Goal: Task Accomplishment & Management: Complete application form

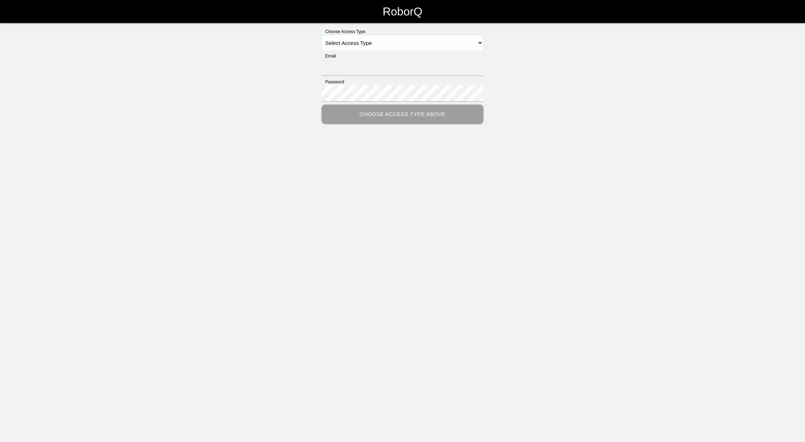
click at [420, 44] on select "Select Access Type Admin Customer Supervisor Worker" at bounding box center [403, 43] width 162 height 16
select select "Supervisor"
click at [322, 35] on select "Select Access Type Admin Customer Supervisor Worker" at bounding box center [403, 43] width 162 height 16
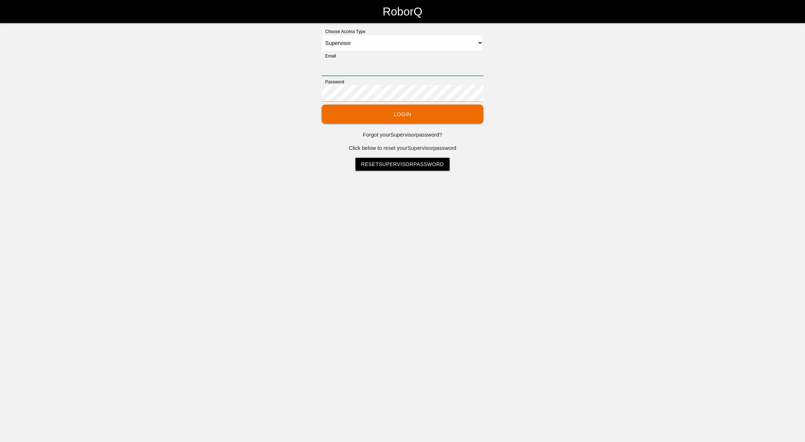
click at [379, 68] on input "Email" at bounding box center [403, 67] width 162 height 17
type input "[EMAIL_ADDRESS][DOMAIN_NAME]"
click at [396, 115] on button "Login" at bounding box center [403, 114] width 162 height 19
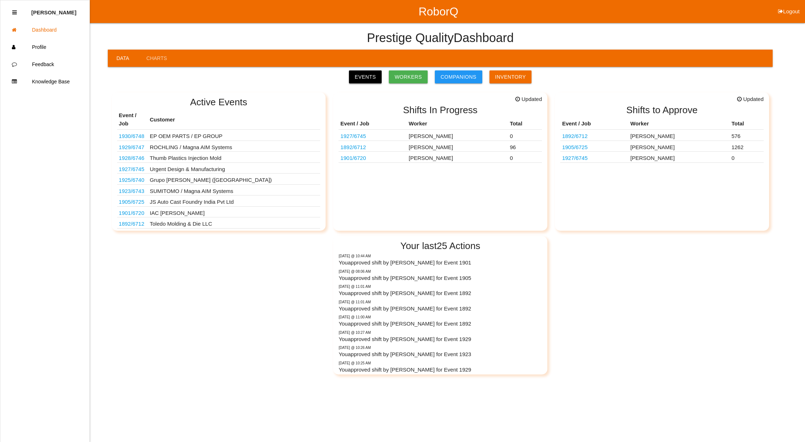
click at [380, 75] on link "Events" at bounding box center [365, 76] width 33 height 13
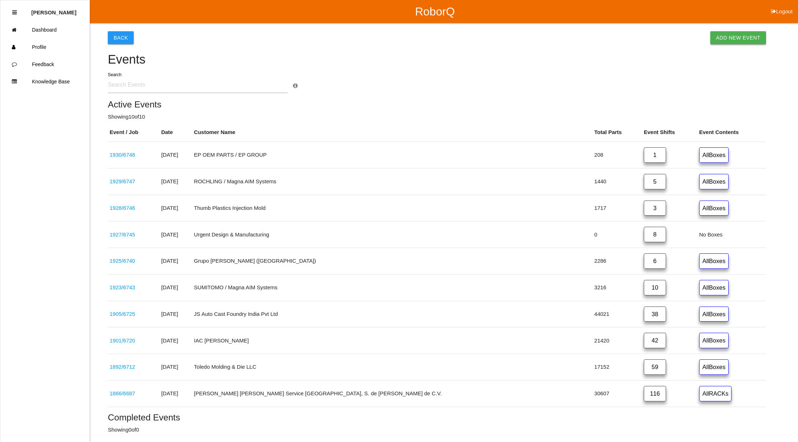
click at [731, 40] on link "Add New Event" at bounding box center [739, 37] width 56 height 13
select select "notRequired"
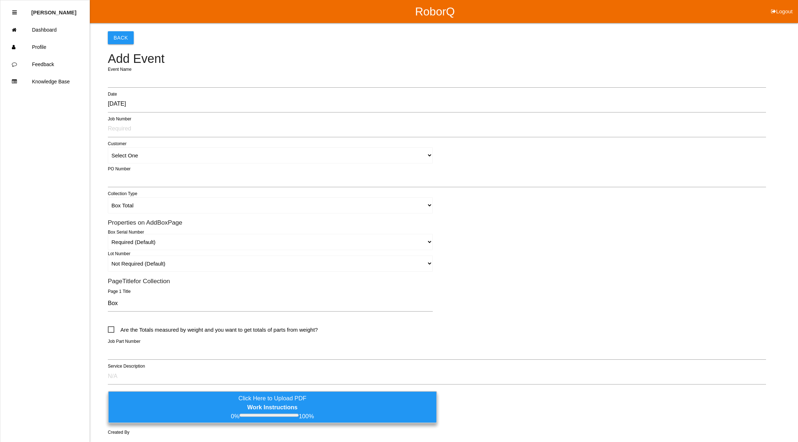
type input "1931"
type input "[PERSON_NAME]"
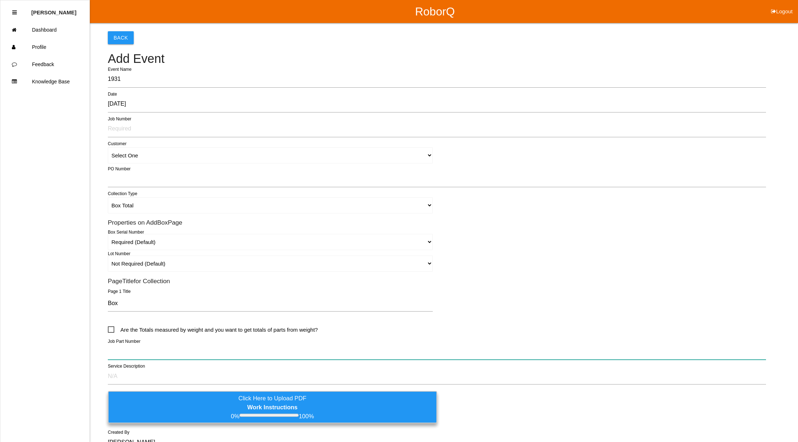
click at [149, 351] on input "text" at bounding box center [437, 351] width 658 height 17
paste input "TI PN HYSO0086AAF00 -ITW PN 5463"
type input "TI PN HYSO0086AAF00 -ITW PN 5463"
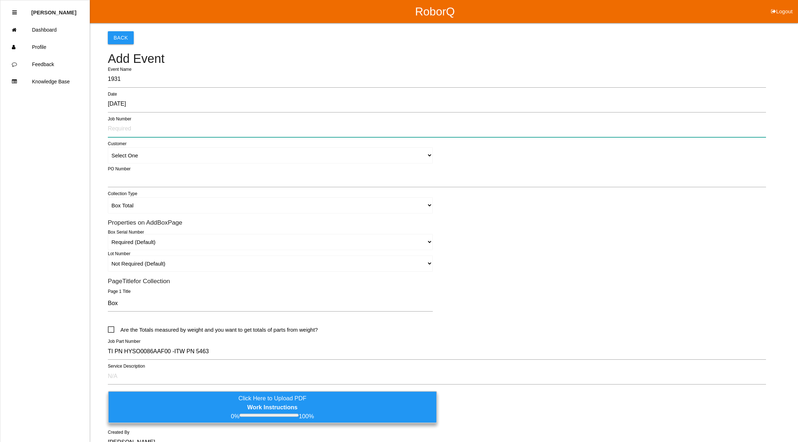
click at [148, 124] on input "text" at bounding box center [437, 129] width 658 height 17
type input "6749"
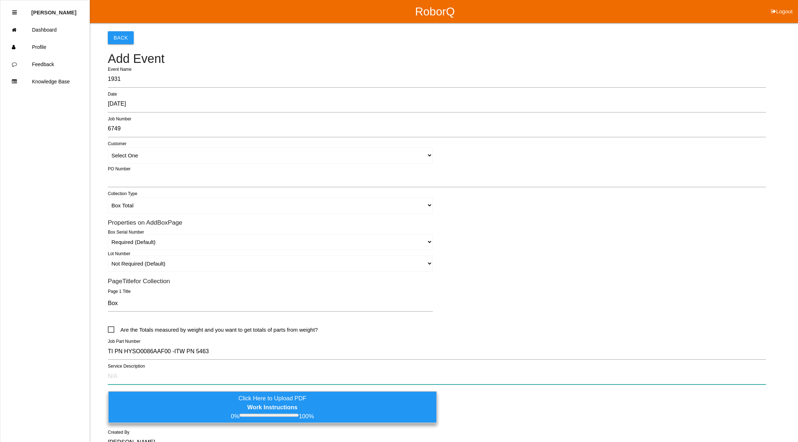
click at [154, 373] on input "text" at bounding box center [437, 376] width 658 height 17
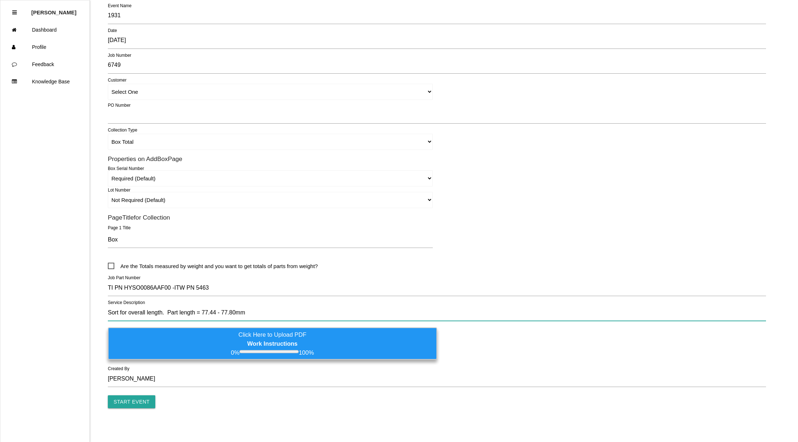
scroll to position [66, 0]
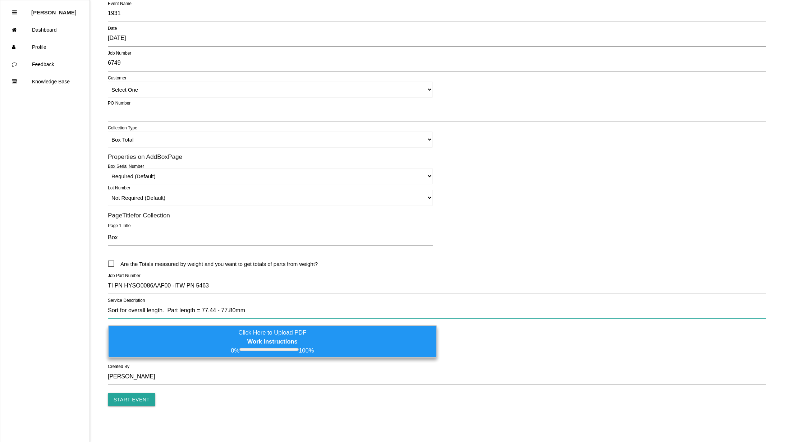
type input "Sort for overall length. Part length = 77.44 - 77.80mm"
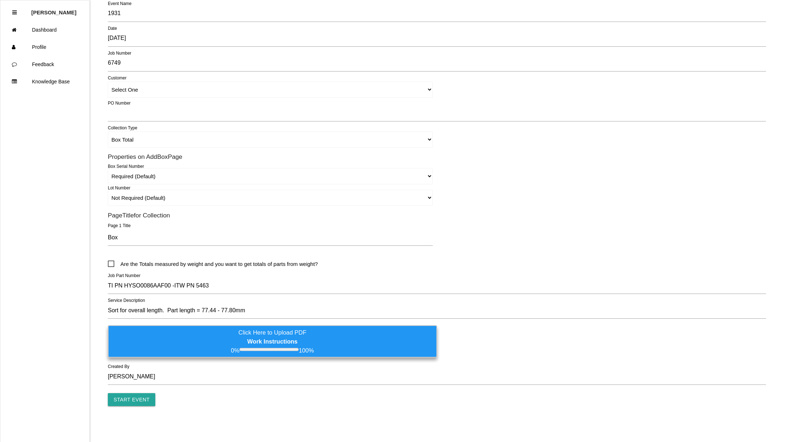
click at [184, 338] on label "Click Here to Upload PDF Work Instructions 0% 100%" at bounding box center [272, 341] width 329 height 32
click at [0, 0] on input "Click Here to Upload PDF Work Instructions 0% 100%" at bounding box center [0, 0] width 0 height 0
click at [361, 343] on label "Click Here to Upload PDF Work Instructions 0% 100%" at bounding box center [272, 341] width 329 height 32
click at [0, 0] on input "Click Here to Upload PDF Work Instructions 0% 100%" at bounding box center [0, 0] width 0 height 0
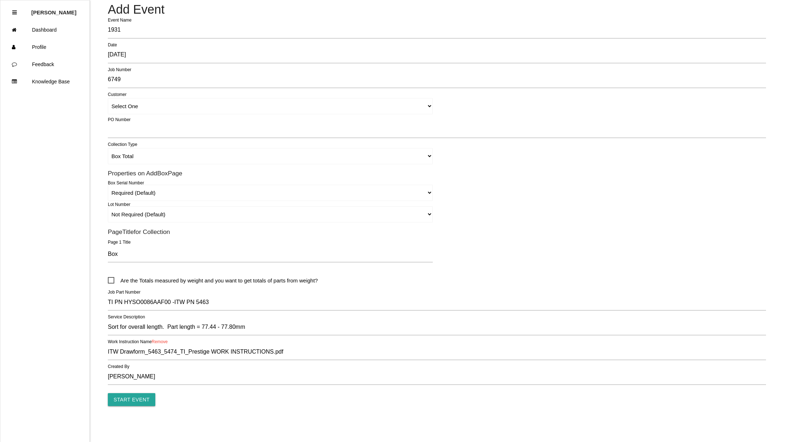
scroll to position [50, 0]
click at [124, 401] on input "Start Event" at bounding box center [131, 399] width 47 height 13
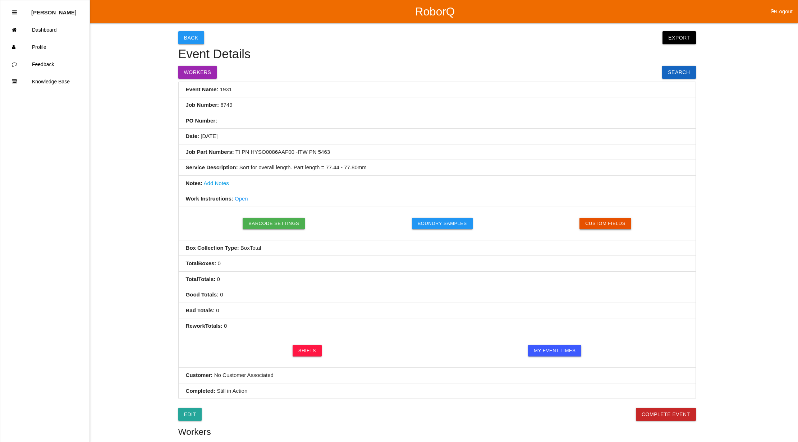
click at [612, 222] on button "Custom Fields" at bounding box center [606, 224] width 52 height 12
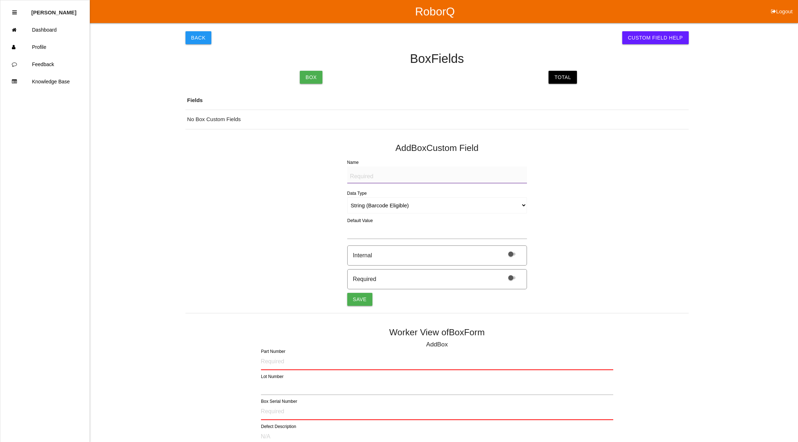
click at [419, 176] on textarea "Name" at bounding box center [437, 174] width 180 height 17
type textarea "Mfg Date"
click at [524, 206] on select "String (Barcode Eligible) Number Instructions True/False Select One of Many Sel…" at bounding box center [437, 205] width 180 height 16
select select "date"
click at [347, 197] on select "String (Barcode Eligible) Number Instructions True/False Select One of Many Sel…" at bounding box center [437, 205] width 180 height 16
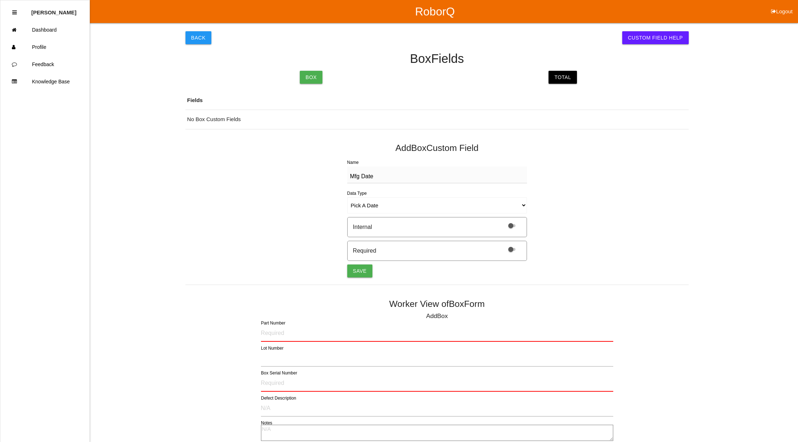
click at [511, 248] on span at bounding box center [511, 249] width 7 height 3
click at [503, 245] on input "checkbox" at bounding box center [503, 245] width 0 height 0
click at [354, 270] on button "Save" at bounding box center [359, 271] width 25 height 13
select select "string"
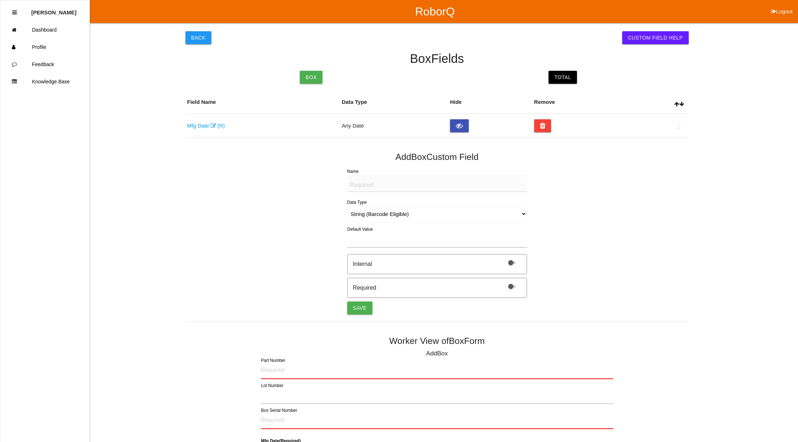
click at [385, 188] on textarea "Name" at bounding box center [437, 183] width 180 height 17
type textarea "Quantity"
click at [518, 213] on select "String (Barcode Eligible) Number Instructions True/False Select One of Many Sel…" at bounding box center [437, 214] width 180 height 16
select select "number"
click at [347, 206] on select "String (Barcode Eligible) Number Instructions True/False Select One of Many Sel…" at bounding box center [437, 214] width 180 height 16
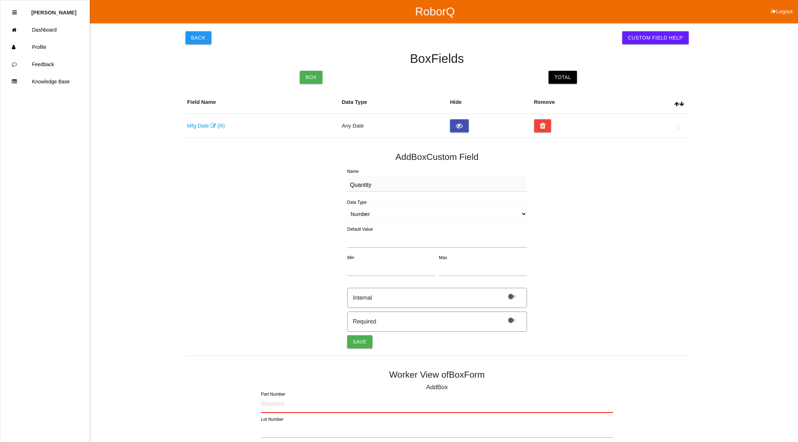
click at [516, 322] on label at bounding box center [510, 320] width 15 height 6
click at [503, 316] on input "checkbox" at bounding box center [503, 316] width 0 height 0
click at [356, 338] on button "Save" at bounding box center [359, 341] width 25 height 13
select select "string"
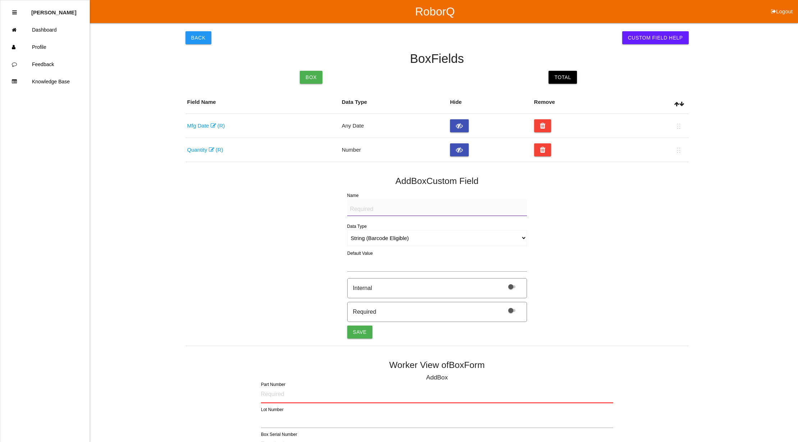
click at [434, 206] on textarea "Name" at bounding box center [437, 207] width 180 height 17
type textarea "l"
type textarea "Label Image"
click at [497, 239] on select "String (Barcode Eligible) Number Instructions True/False Select One of Many Sel…" at bounding box center [437, 238] width 180 height 16
select select "imageCF"
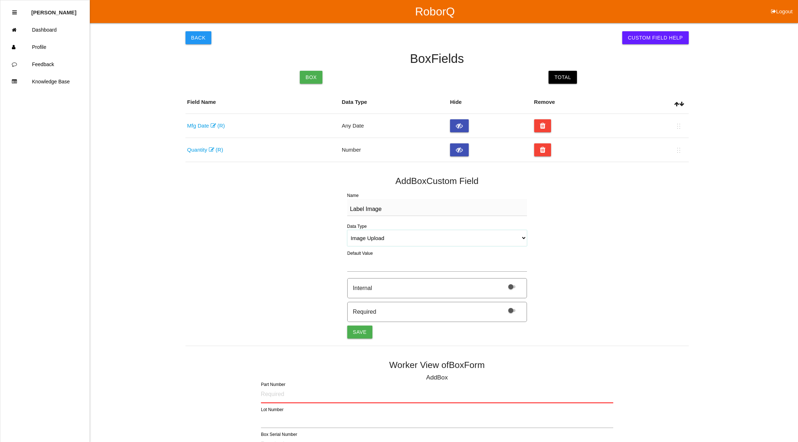
click at [347, 230] on select "String (Barcode Eligible) Number Instructions True/False Select One of Many Sel…" at bounding box center [437, 238] width 180 height 16
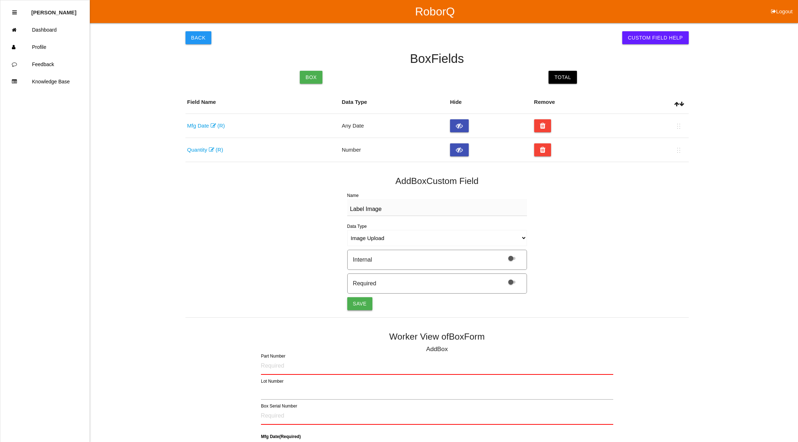
click at [361, 305] on button "Save" at bounding box center [359, 303] width 25 height 13
select select "string"
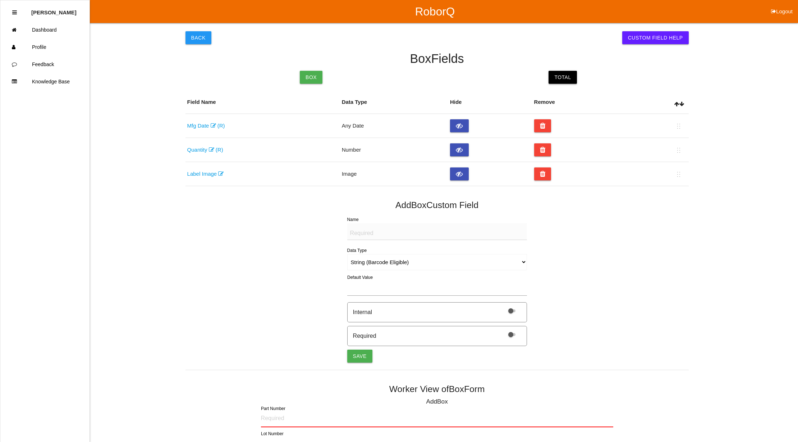
click at [564, 77] on link "Total" at bounding box center [563, 77] width 28 height 13
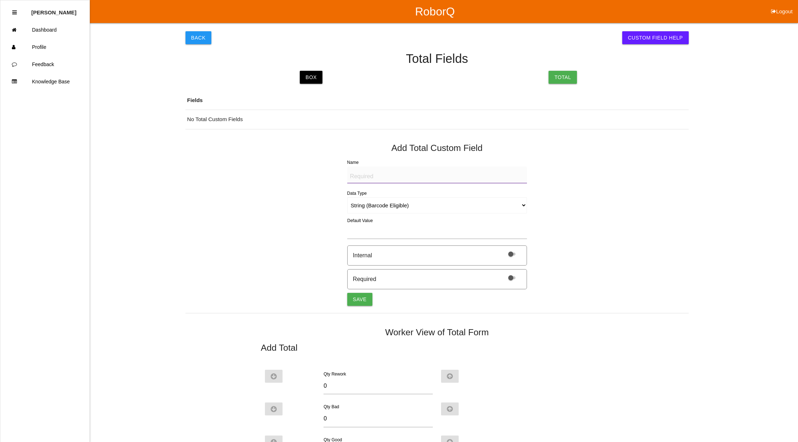
click at [382, 174] on textarea "Name" at bounding box center [437, 174] width 180 height 17
drag, startPoint x: 408, startPoint y: 178, endPoint x: 317, endPoint y: 174, distance: 91.4
click at [317, 174] on div "Back Custom Field Help Total Fields Box Total Fields No Total Custom Fields Add…" at bounding box center [437, 280] width 503 height 514
type textarea "BAD PART (IMAGE)"
click at [520, 204] on select "String (Barcode Eligible) Number Instructions True/False Select One of Many Sel…" at bounding box center [437, 205] width 180 height 16
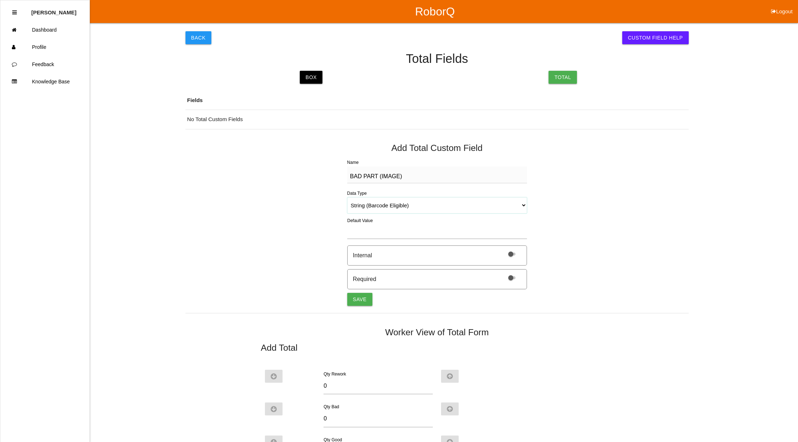
select select "imageCF"
click at [347, 197] on select "String (Barcode Eligible) Number Instructions True/False Select One of Many Sel…" at bounding box center [437, 205] width 180 height 16
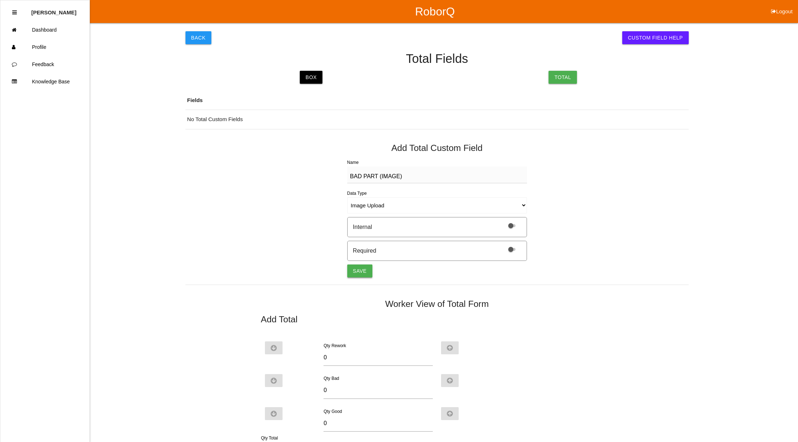
click at [356, 269] on button "Save" at bounding box center [359, 271] width 25 height 13
select select "string"
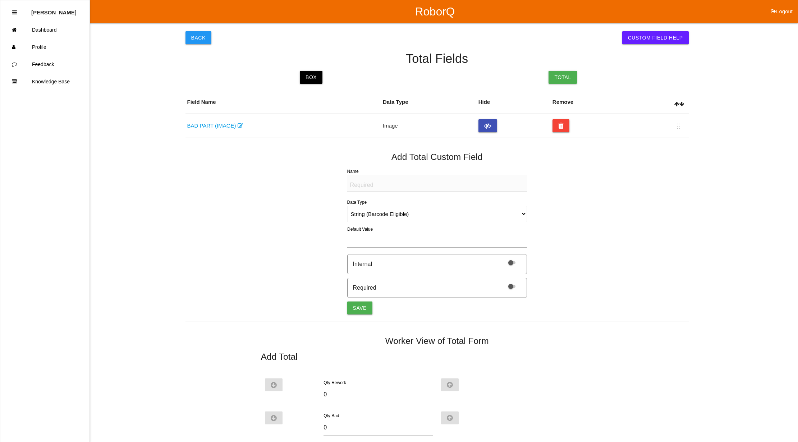
click at [365, 182] on textarea "Name" at bounding box center [437, 183] width 180 height 17
paste textarea "TI PN HYSO0086AAF00 -ITW PN 5463"
type textarea "TI PN HYSO0086AAF00 -ITW PN 5463"
click at [524, 214] on select "String (Barcode Eligible) Number Instructions True/False Select One of Many Sel…" at bounding box center [437, 214] width 180 height 16
select select "imageCF"
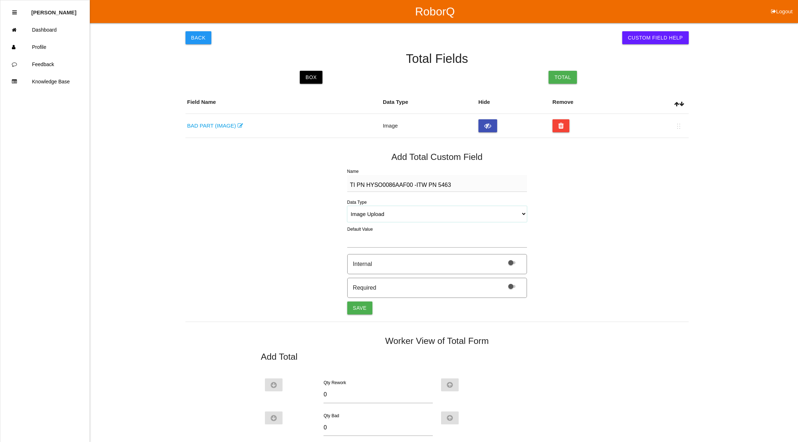
click at [347, 206] on select "String (Barcode Eligible) Number Instructions True/False Select One of Many Sel…" at bounding box center [437, 214] width 180 height 16
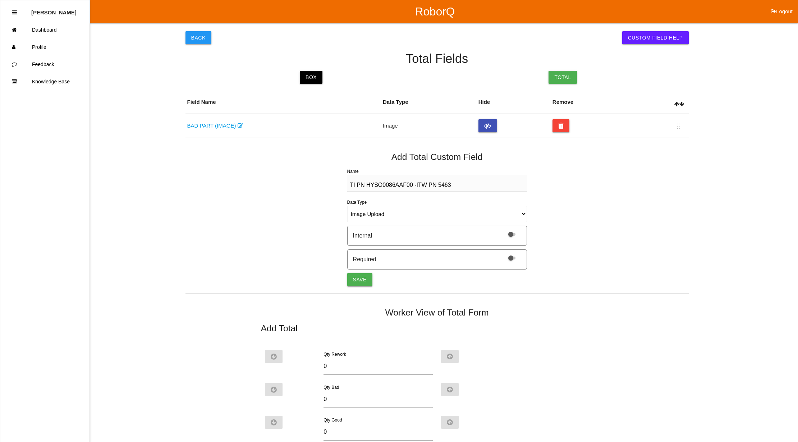
click at [364, 285] on button "Save" at bounding box center [359, 279] width 25 height 13
select select "string"
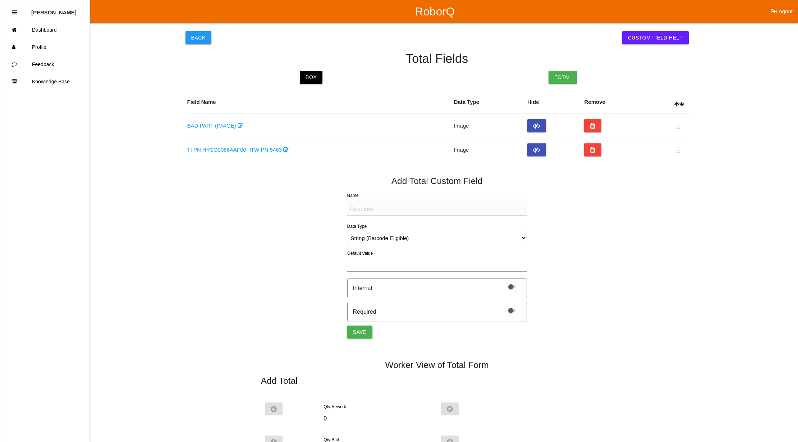
click at [373, 208] on textarea "Name" at bounding box center [437, 207] width 180 height 17
click at [594, 150] on icon at bounding box center [593, 149] width 6 height 13
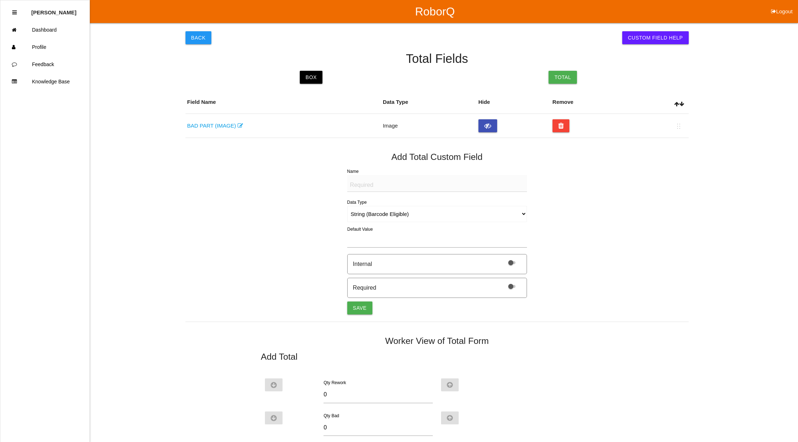
click at [355, 187] on textarea "Name" at bounding box center [437, 183] width 180 height 17
type textarea "BAD PART (IMAGE)"
click at [426, 216] on select "String (Barcode Eligible) Number Instructions True/False Select One of Many Sel…" at bounding box center [437, 214] width 180 height 16
select select "imageCF"
click at [347, 206] on select "String (Barcode Eligible) Number Instructions True/False Select One of Many Sel…" at bounding box center [437, 214] width 180 height 16
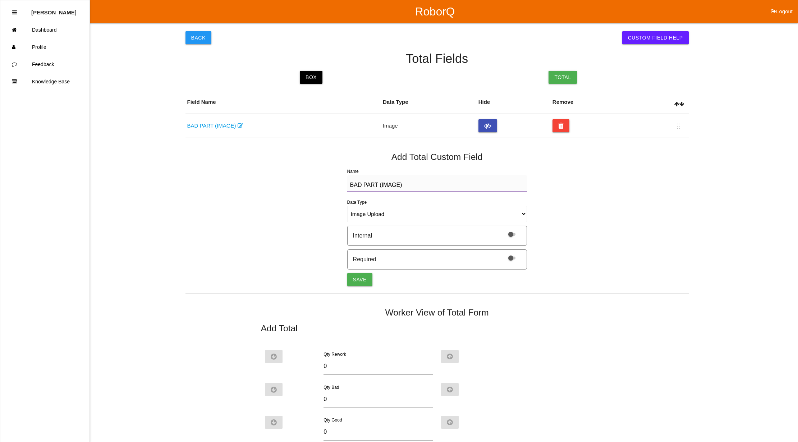
drag, startPoint x: 402, startPoint y: 186, endPoint x: 302, endPoint y: 181, distance: 99.7
click at [302, 181] on div "Back Custom Field Help Total Fields Box Total Field Name Data Type Hide Remove …" at bounding box center [437, 279] width 503 height 512
click at [363, 284] on button "Save" at bounding box center [359, 279] width 25 height 13
select select "string"
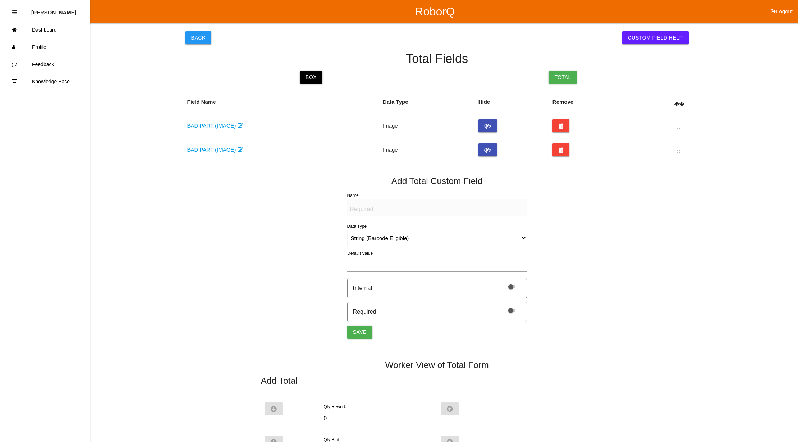
click at [363, 209] on textarea "Name" at bounding box center [437, 207] width 180 height 17
paste textarea "BAD PART (IMAGE)"
type textarea "BAD PART (IMAGE)"
click at [414, 243] on select "String (Barcode Eligible) Number Instructions True/False Select One of Many Sel…" at bounding box center [437, 238] width 180 height 16
select select "imageCF"
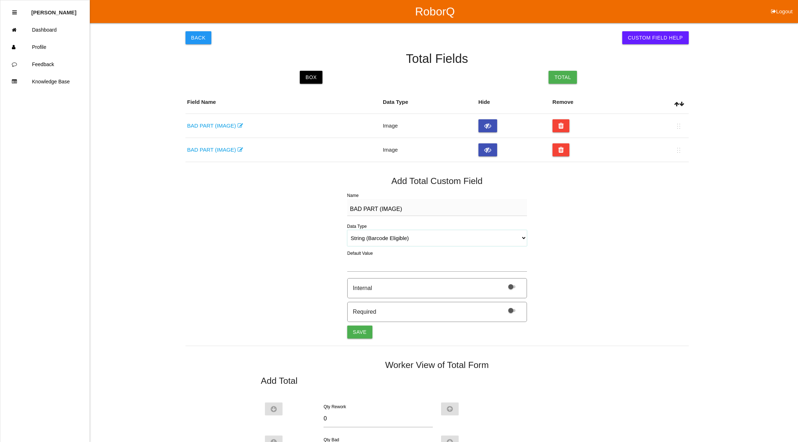
click at [347, 230] on select "String (Barcode Eligible) Number Instructions True/False Select One of Many Sel…" at bounding box center [437, 238] width 180 height 16
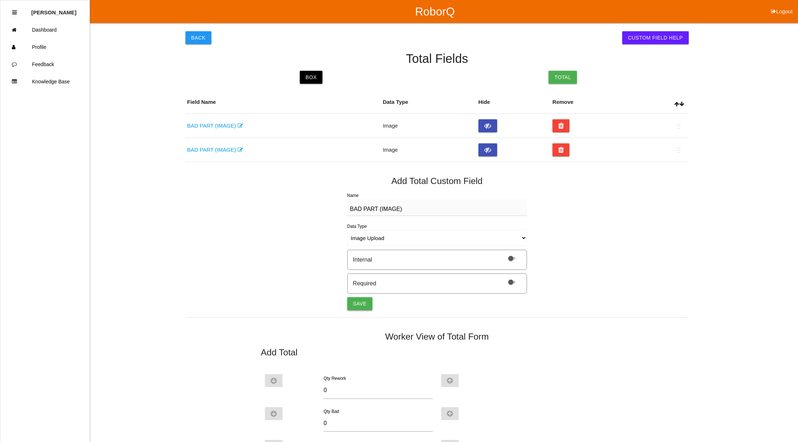
click at [356, 304] on button "Save" at bounding box center [359, 303] width 25 height 13
select select "string"
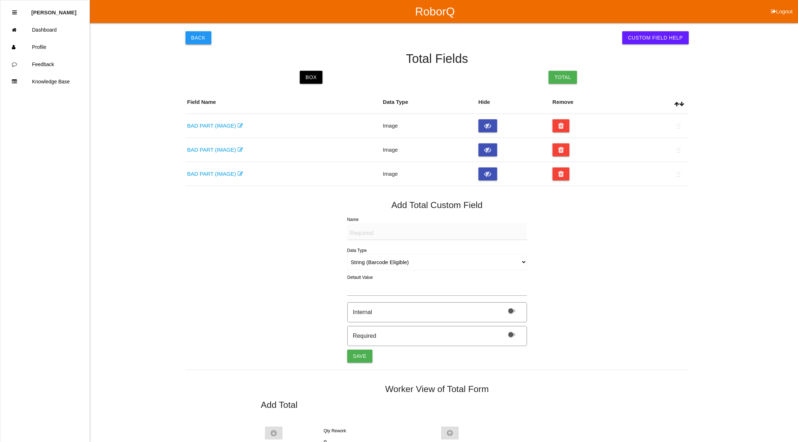
click at [200, 33] on button "Back" at bounding box center [199, 37] width 26 height 13
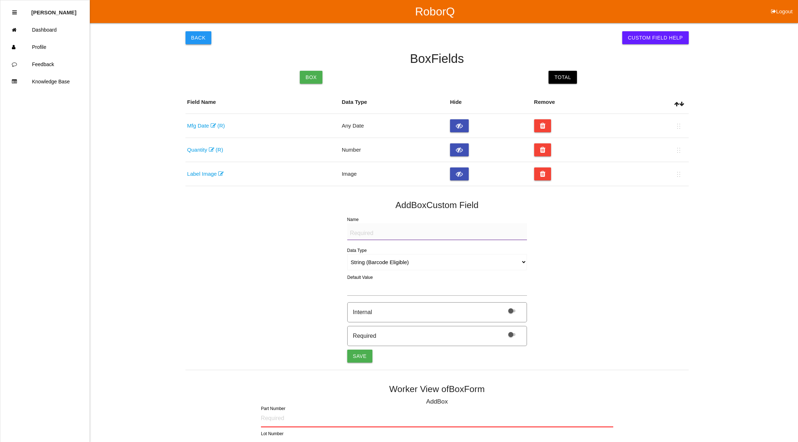
click at [195, 33] on button "Back" at bounding box center [199, 37] width 26 height 13
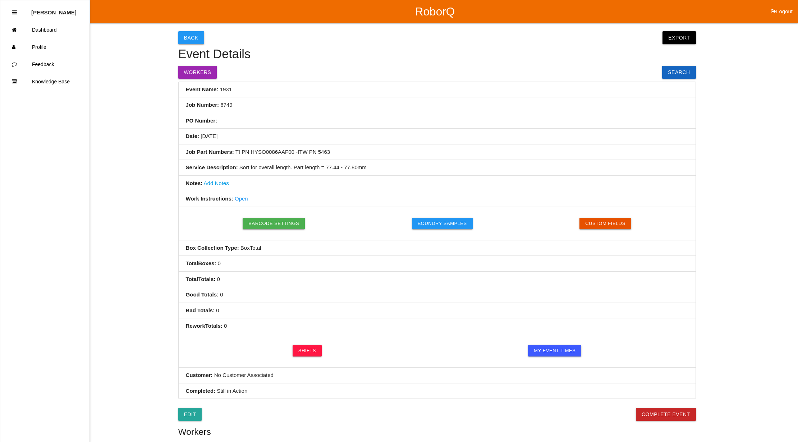
scroll to position [133, 0]
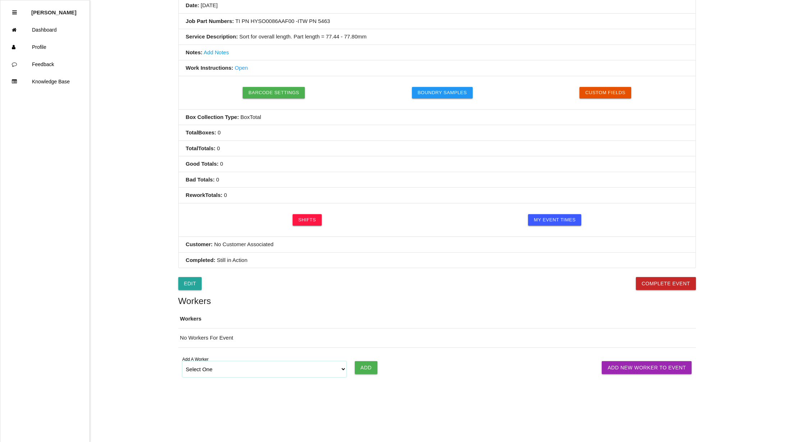
click at [341, 368] on select "Select One [PERSON_NAME] [PERSON_NAME] [PERSON_NAME] [PERSON_NAME] [PERSON_NAME…" at bounding box center [264, 369] width 165 height 16
click at [323, 412] on html "RoborQ Logout [PERSON_NAME] Dashboard Profile Feedback Knowledge Base Back Expo…" at bounding box center [399, 155] width 798 height 573
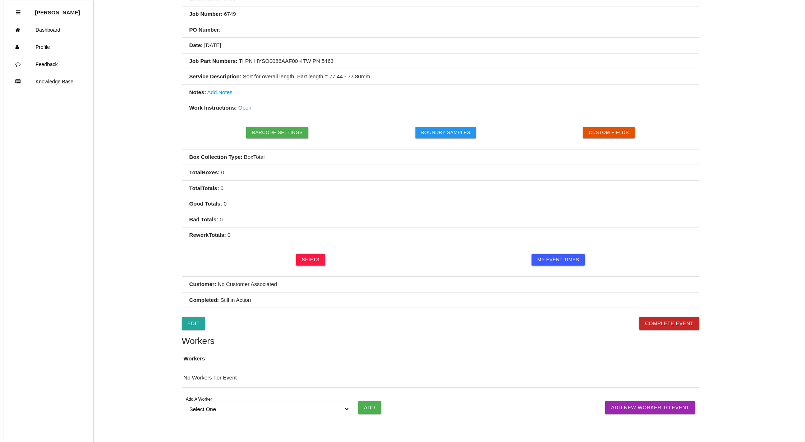
scroll to position [0, 0]
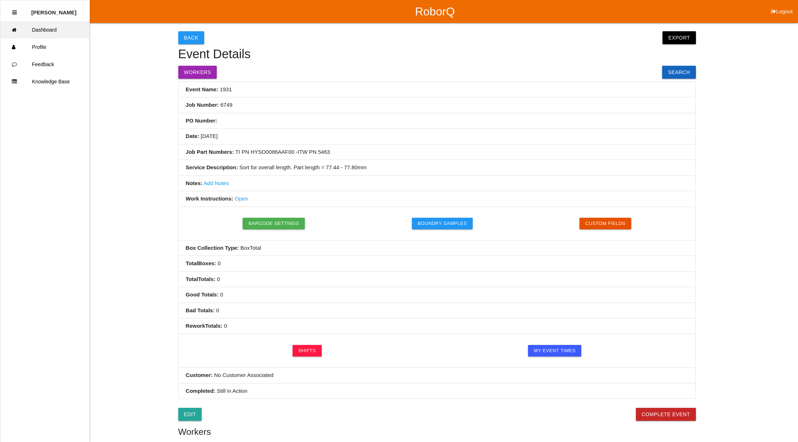
click at [54, 28] on link "Dashboard" at bounding box center [44, 29] width 89 height 17
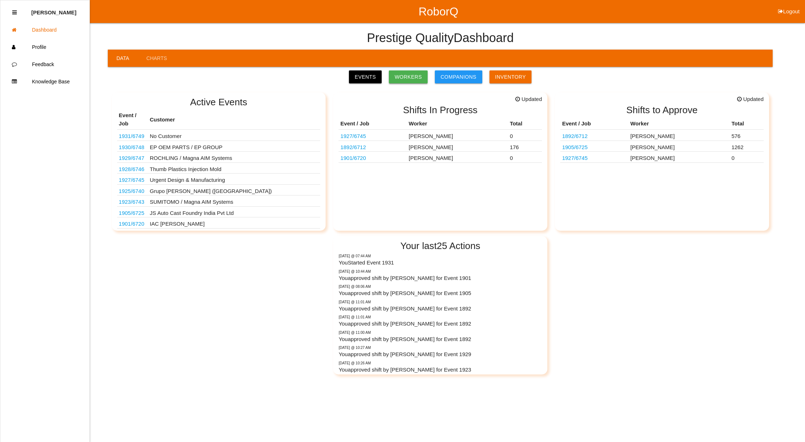
click at [403, 77] on link "Workers" at bounding box center [408, 76] width 39 height 13
